Goal: Information Seeking & Learning: Learn about a topic

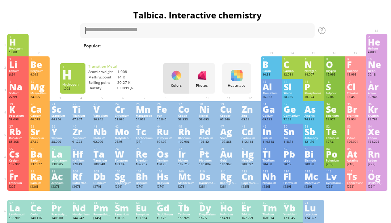
click at [234, 77] on div at bounding box center [237, 76] width 12 height 12
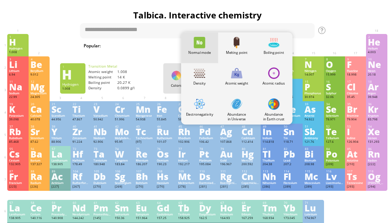
click at [235, 48] on div "Melting point" at bounding box center [236, 48] width 37 height 31
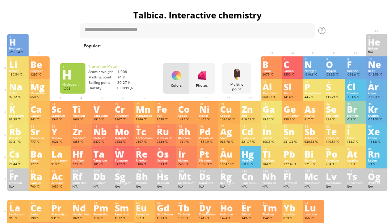
click at [233, 77] on div at bounding box center [237, 75] width 12 height 12
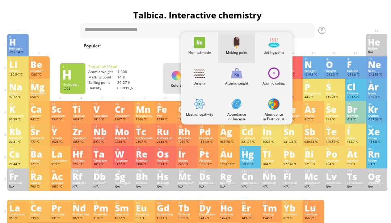
click at [275, 44] on div at bounding box center [274, 43] width 12 height 12
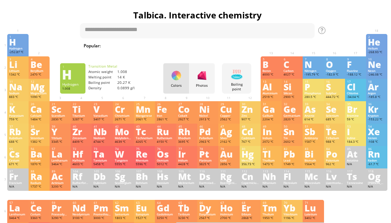
click at [231, 81] on div "Boiling point Heatmaps Normal mode Melting point Boiling point Density Atomic w…" at bounding box center [236, 78] width 29 height 30
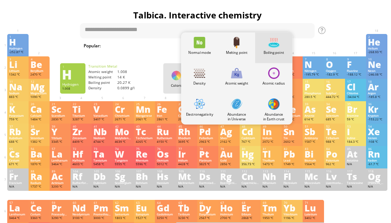
click at [236, 46] on div at bounding box center [237, 43] width 12 height 12
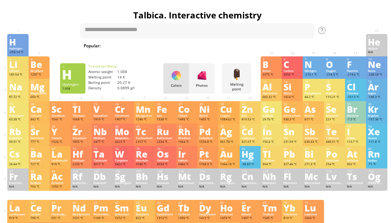
click at [241, 87] on div "Melting point" at bounding box center [236, 86] width 26 height 9
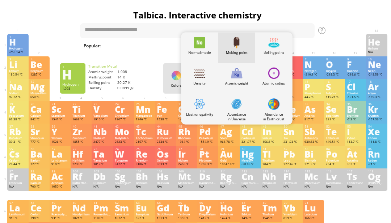
click at [189, 44] on div "Normal mode" at bounding box center [199, 48] width 37 height 31
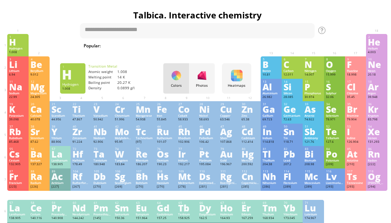
click at [203, 88] on div "Photos" at bounding box center [202, 85] width 26 height 5
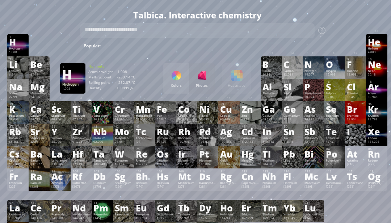
click at [60, 185] on div "Actinium" at bounding box center [59, 183] width 17 height 4
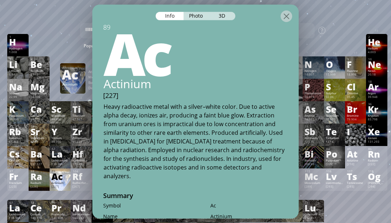
click at [347, 34] on div at bounding box center [355, 37] width 21 height 7
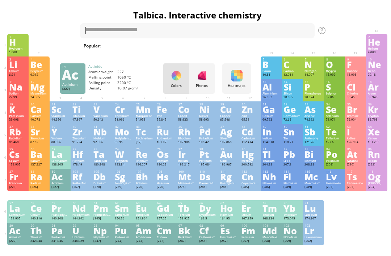
click at [62, 180] on div "Ac" at bounding box center [59, 177] width 17 height 8
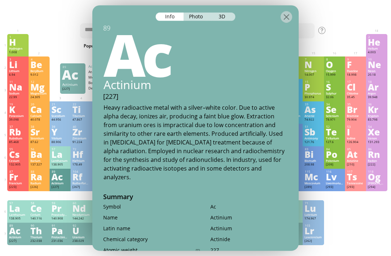
click at [213, 12] on div "3D" at bounding box center [222, 16] width 26 height 8
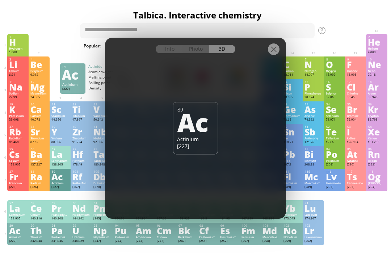
click at [284, 48] on div at bounding box center [195, 44] width 181 height 13
click at [278, 46] on div at bounding box center [274, 49] width 12 height 12
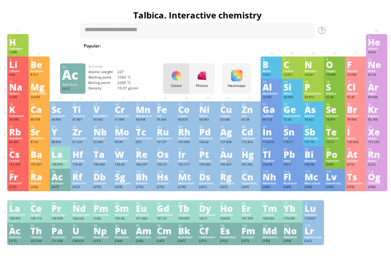
click at [201, 77] on div at bounding box center [202, 76] width 12 height 12
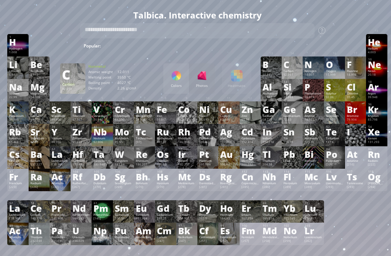
click at [291, 72] on div "Carbon" at bounding box center [291, 71] width 17 height 4
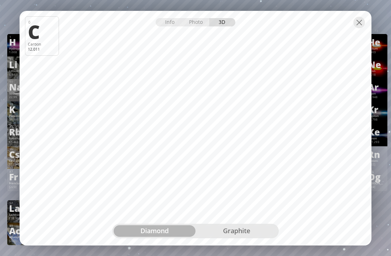
click at [169, 223] on div "diamond" at bounding box center [155, 231] width 82 height 12
click at [202, 223] on div "graphite" at bounding box center [236, 231] width 82 height 12
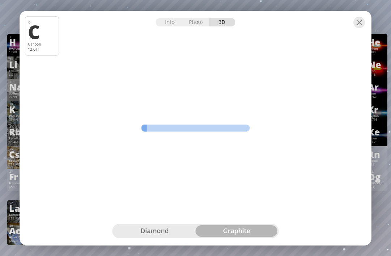
click at [217, 223] on div "graphite" at bounding box center [236, 231] width 82 height 12
click at [172, 223] on div "diamond" at bounding box center [155, 231] width 82 height 12
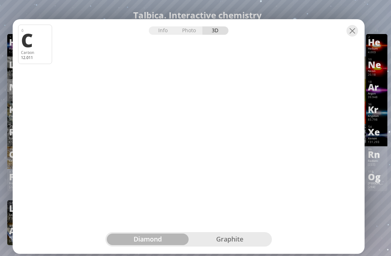
click at [357, 24] on div at bounding box center [189, 25] width 352 height 13
click at [358, 27] on div at bounding box center [189, 25] width 352 height 13
click at [361, 21] on div at bounding box center [189, 25] width 352 height 13
